Goal: Task Accomplishment & Management: Manage account settings

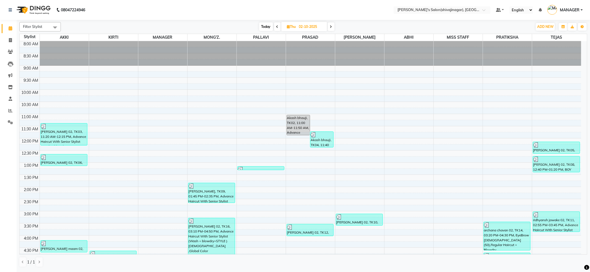
click at [257, 14] on nav "08047224946 Select Location × [PERSON_NAME]'s Salon(shivajinagar), Shivaji Naga…" at bounding box center [295, 10] width 590 height 20
click at [11, 39] on icon at bounding box center [10, 40] width 3 height 4
select select "service"
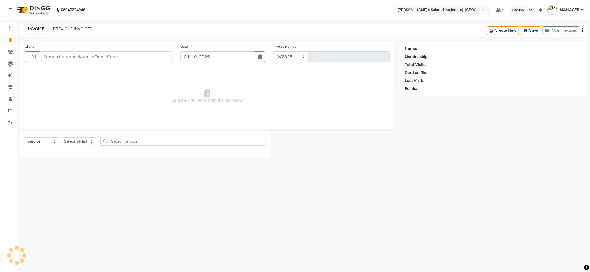
select select "4174"
type input "2872"
click at [81, 28] on link "PREVIOUS INVOICES" at bounding box center [72, 29] width 39 height 5
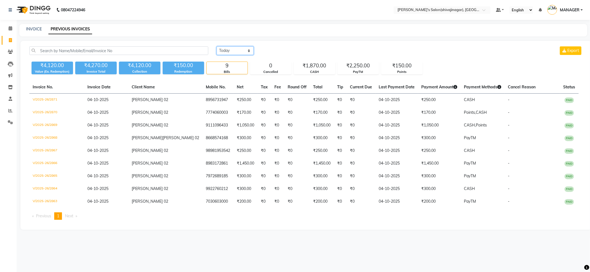
click at [235, 51] on select "[DATE] [DATE] Custom Range" at bounding box center [235, 50] width 37 height 9
select select "range"
click at [217, 46] on select "[DATE] [DATE] Custom Range" at bounding box center [235, 50] width 37 height 9
click at [281, 53] on input "04-10-2025" at bounding box center [280, 51] width 39 height 8
select select "10"
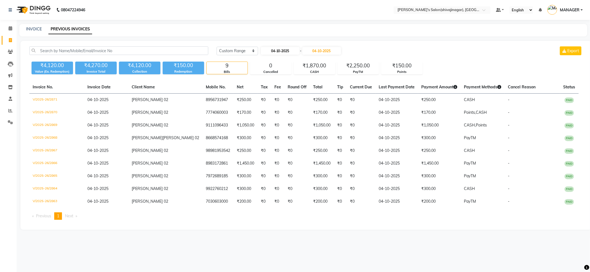
select select "2025"
click at [281, 79] on div "1" at bounding box center [284, 79] width 9 height 9
type input "01-10-2025"
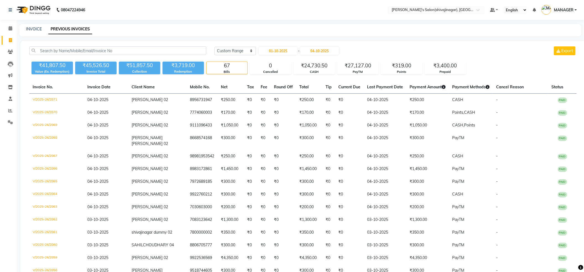
click at [562, 9] on span "MANAGER" at bounding box center [564, 10] width 20 height 6
click at [553, 40] on link "Sign out" at bounding box center [549, 39] width 51 height 9
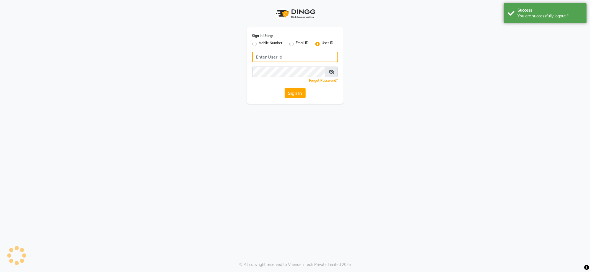
type input "7888029666"
click at [272, 41] on label "Mobile Number" at bounding box center [271, 44] width 24 height 7
click at [263, 41] on input "Mobile Number" at bounding box center [261, 43] width 4 height 4
radio input "true"
radio input "false"
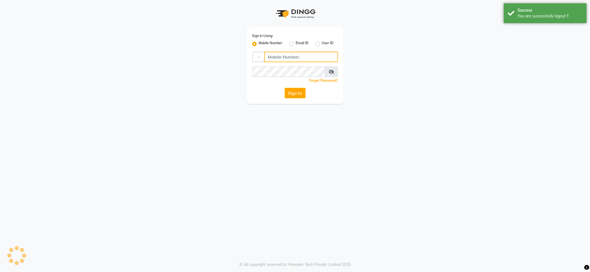
click at [277, 57] on input "Username" at bounding box center [301, 57] width 74 height 11
type input "7888039666"
click at [296, 88] on button "Sign In" at bounding box center [295, 93] width 21 height 11
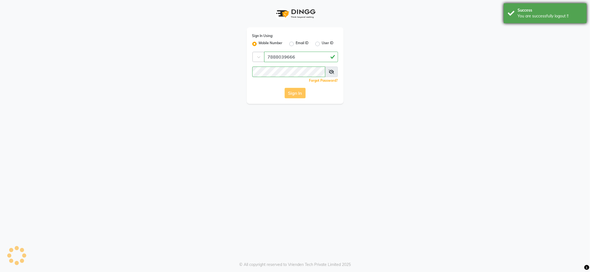
click at [522, 18] on div "You are successfully logout !!" at bounding box center [550, 16] width 65 height 6
